Goal: Book appointment/travel/reservation

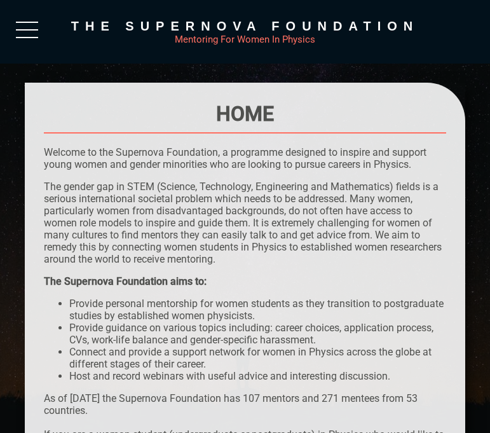
click at [37, 30] on div at bounding box center [27, 33] width 22 height 23
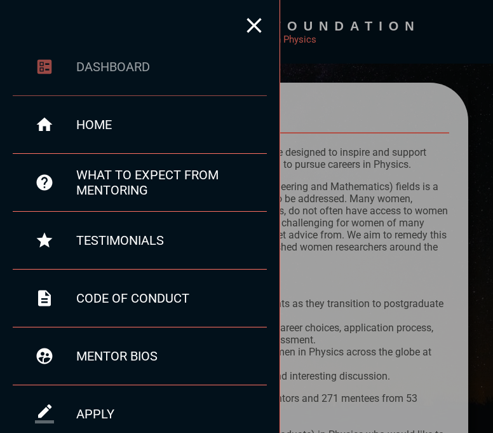
click at [157, 84] on div "dashboard" at bounding box center [140, 67] width 254 height 58
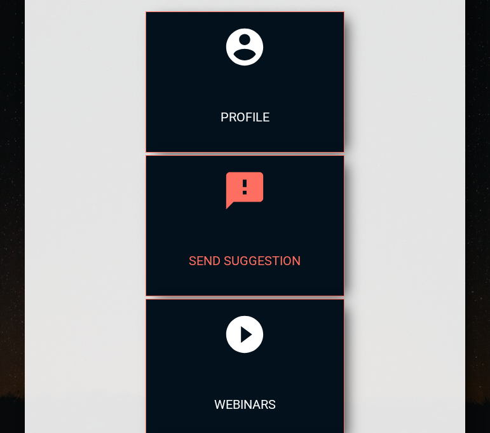
scroll to position [241, 0]
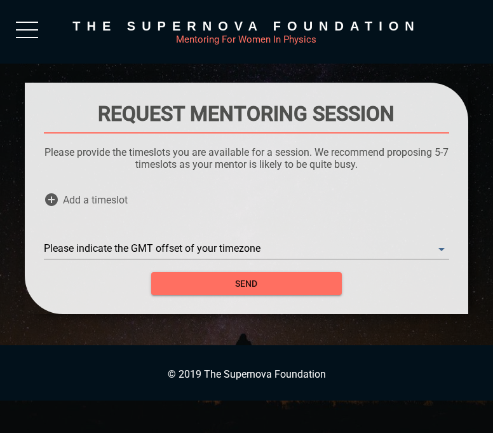
click at [179, 203] on div "Add a timeslot" at bounding box center [246, 199] width 405 height 38
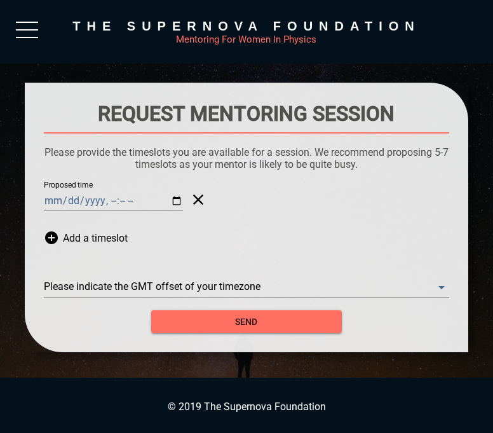
click at [56, 206] on input "Proposed time" at bounding box center [113, 201] width 139 height 20
click at [77, 201] on input "Proposed time" at bounding box center [113, 201] width 139 height 20
click at [78, 196] on input "Proposed time" at bounding box center [113, 201] width 139 height 20
click at [62, 200] on input "Proposed time" at bounding box center [113, 201] width 139 height 20
click at [49, 201] on input "Proposed time" at bounding box center [113, 201] width 139 height 20
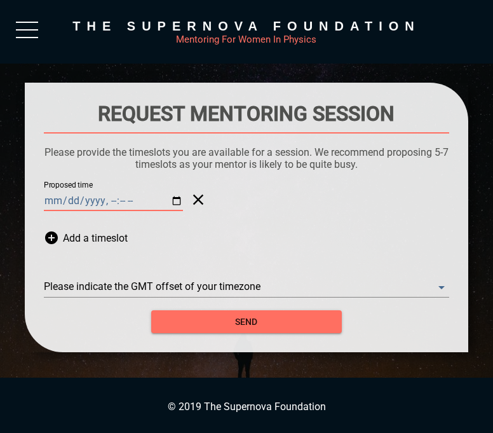
click at [49, 201] on input "Proposed time" at bounding box center [113, 201] width 139 height 20
click at [83, 205] on input "Proposed time" at bounding box center [113, 201] width 139 height 20
click at [118, 215] on div "Proposed time" at bounding box center [246, 199] width 405 height 38
click at [114, 201] on input "Proposed time" at bounding box center [113, 201] width 139 height 20
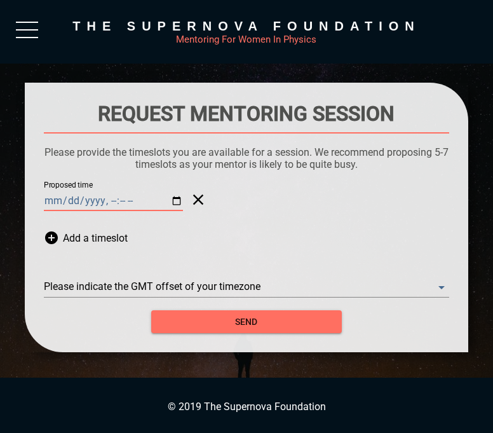
click at [109, 201] on input "Proposed time" at bounding box center [113, 201] width 139 height 20
type input "[DATE]T03:00"
click at [125, 222] on span "Add a timeslot" at bounding box center [95, 238] width 65 height 38
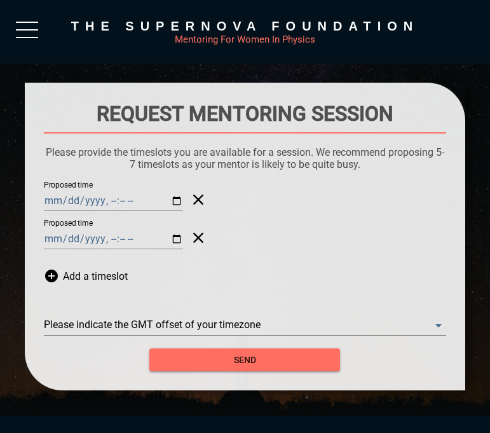
click at [186, 241] on icon at bounding box center [195, 238] width 24 height 38
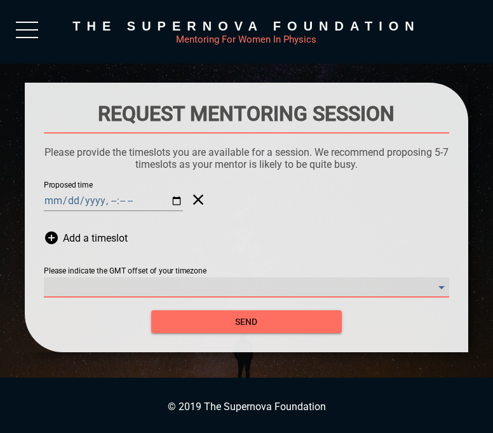
click at [172, 281] on timezone "​" at bounding box center [246, 287] width 405 height 20
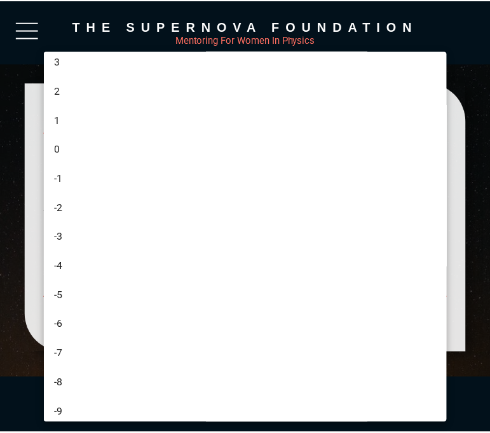
scroll to position [369, 0]
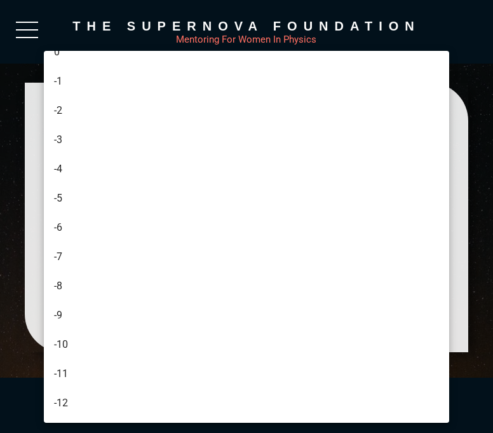
click at [202, 173] on li "-4" at bounding box center [248, 168] width 409 height 29
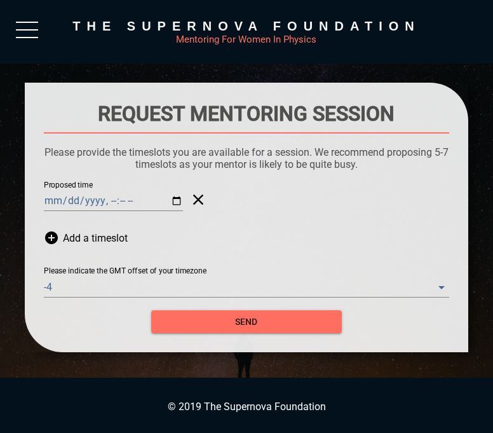
click at [218, 166] on p "Please provide the timeslots you are available for a session. We recommend prop…" at bounding box center [246, 158] width 405 height 24
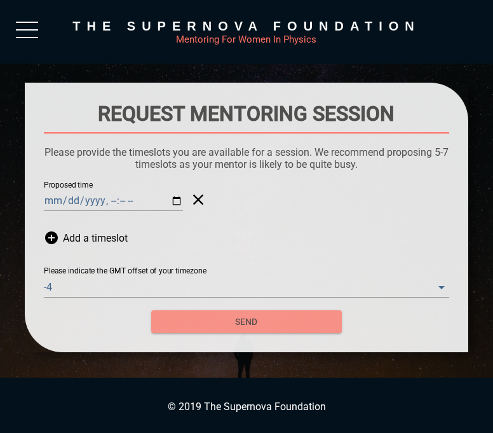
click at [179, 323] on span "send" at bounding box center [246, 322] width 170 height 16
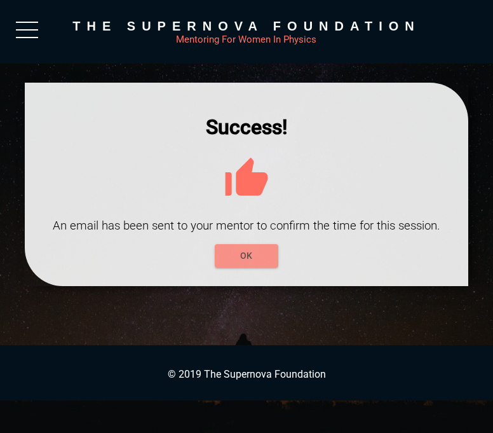
click at [241, 260] on span "OK" at bounding box center [246, 256] width 43 height 16
